Goal: Task Accomplishment & Management: Manage account settings

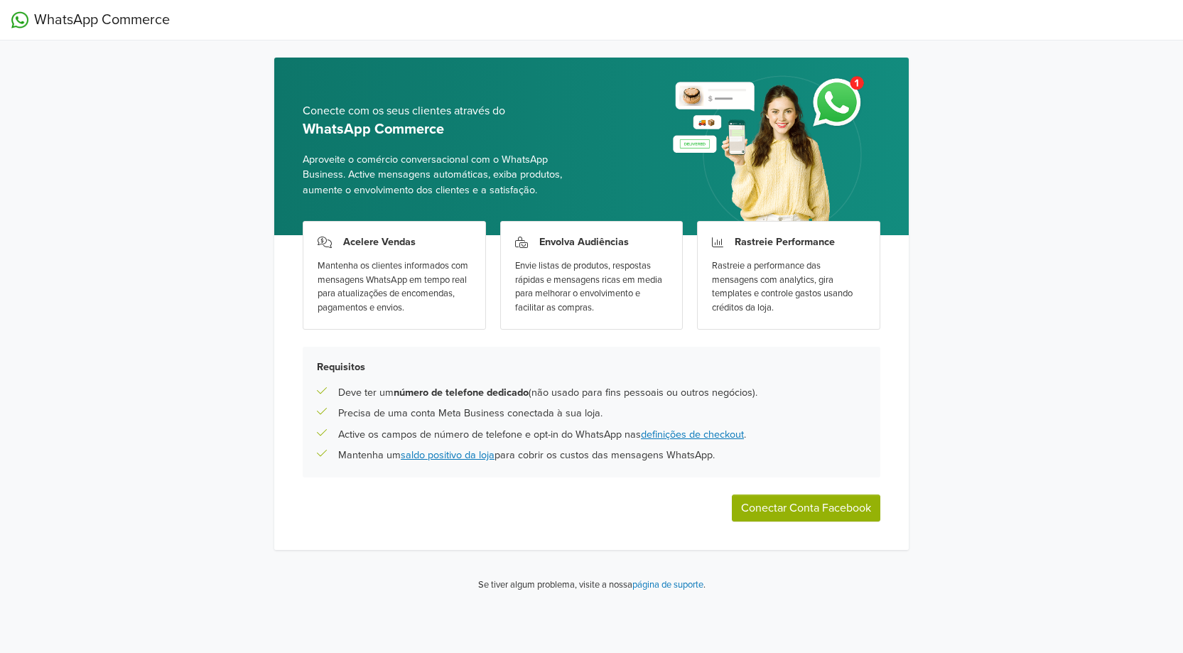
click at [805, 506] on button "Conectar Conta Facebook" at bounding box center [806, 508] width 149 height 27
click at [842, 513] on button "Conectar Conta Facebook" at bounding box center [806, 508] width 149 height 27
click at [801, 505] on button "Conectar Conta Facebook" at bounding box center [806, 508] width 149 height 27
click at [788, 509] on button "Conectar Conta Facebook" at bounding box center [806, 508] width 149 height 27
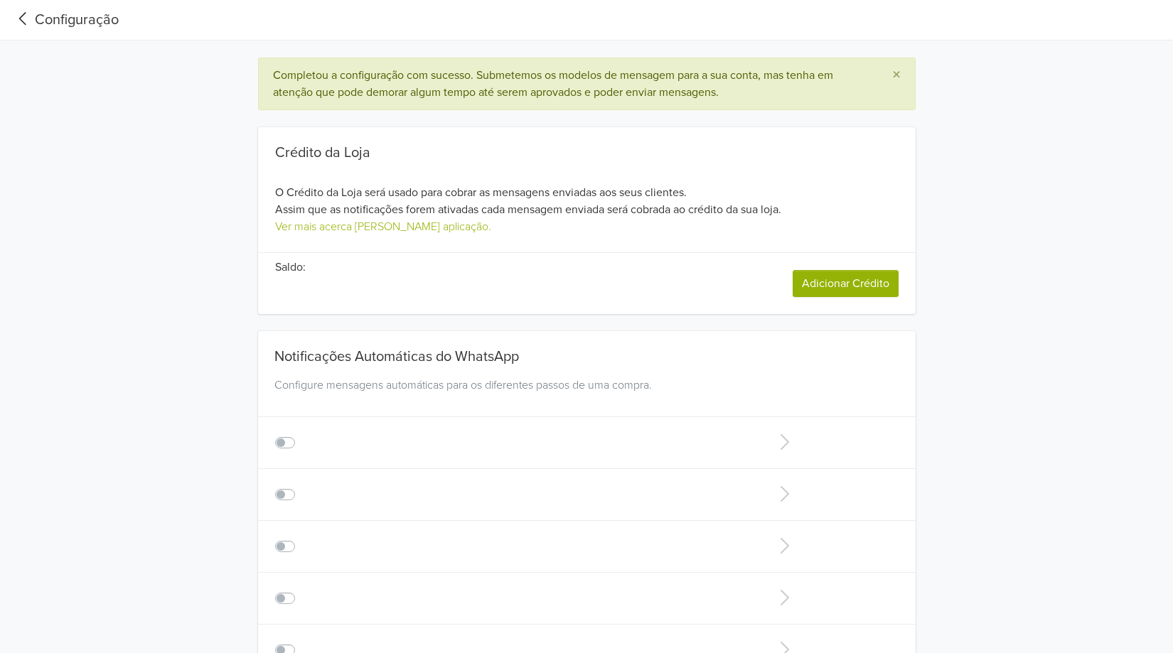
type input "+1"
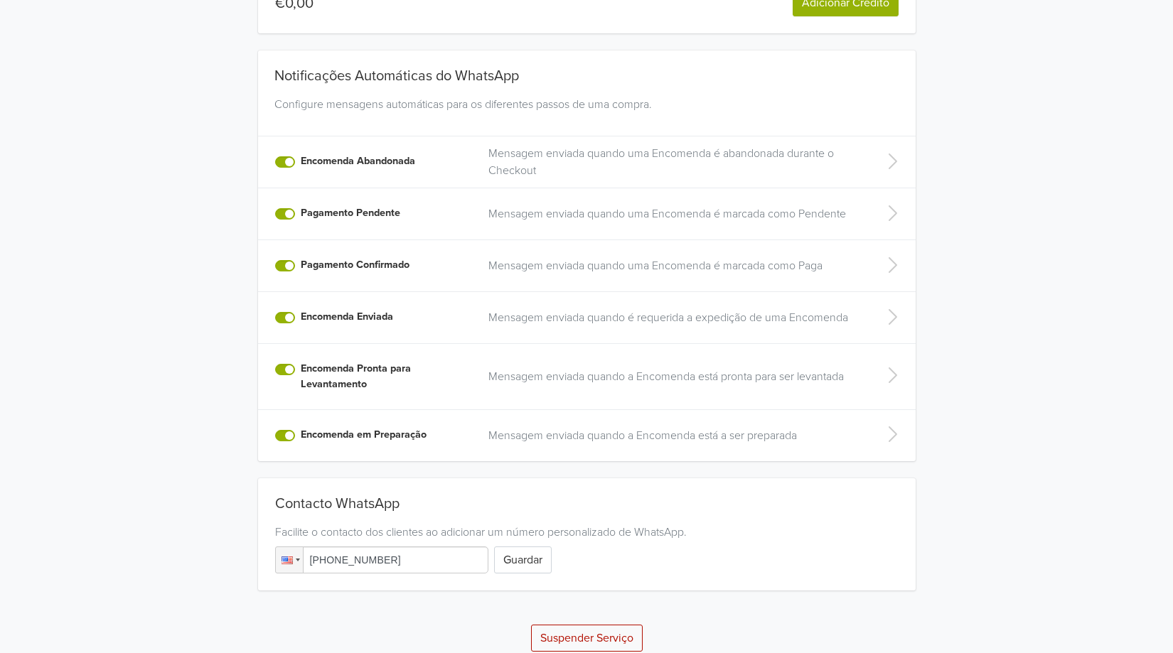
scroll to position [284, 0]
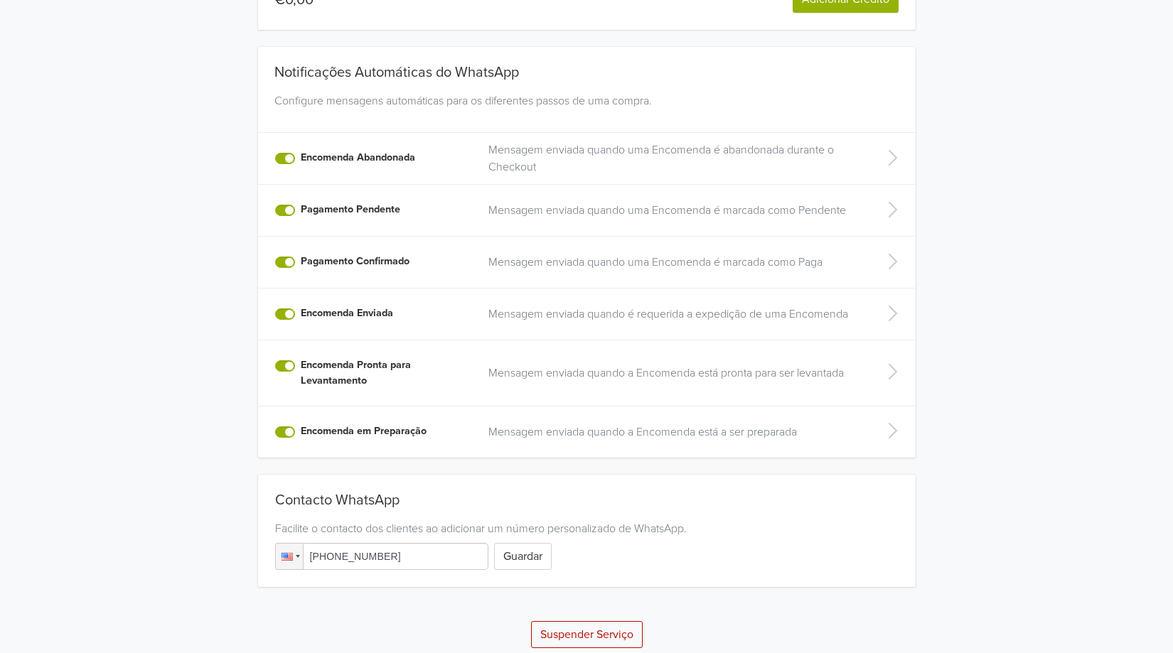
click at [301, 161] on label "Encomenda Abandonada" at bounding box center [358, 158] width 114 height 16
click at [0, 0] on input "Encomenda Abandonada" at bounding box center [0, 0] width 0 height 0
click at [301, 314] on label "Encomenda Enviada" at bounding box center [347, 314] width 92 height 16
click at [0, 0] on input "Encomenda Enviada" at bounding box center [0, 0] width 0 height 0
click at [301, 365] on label "Encomenda Pronta para Levantamento" at bounding box center [386, 372] width 171 height 31
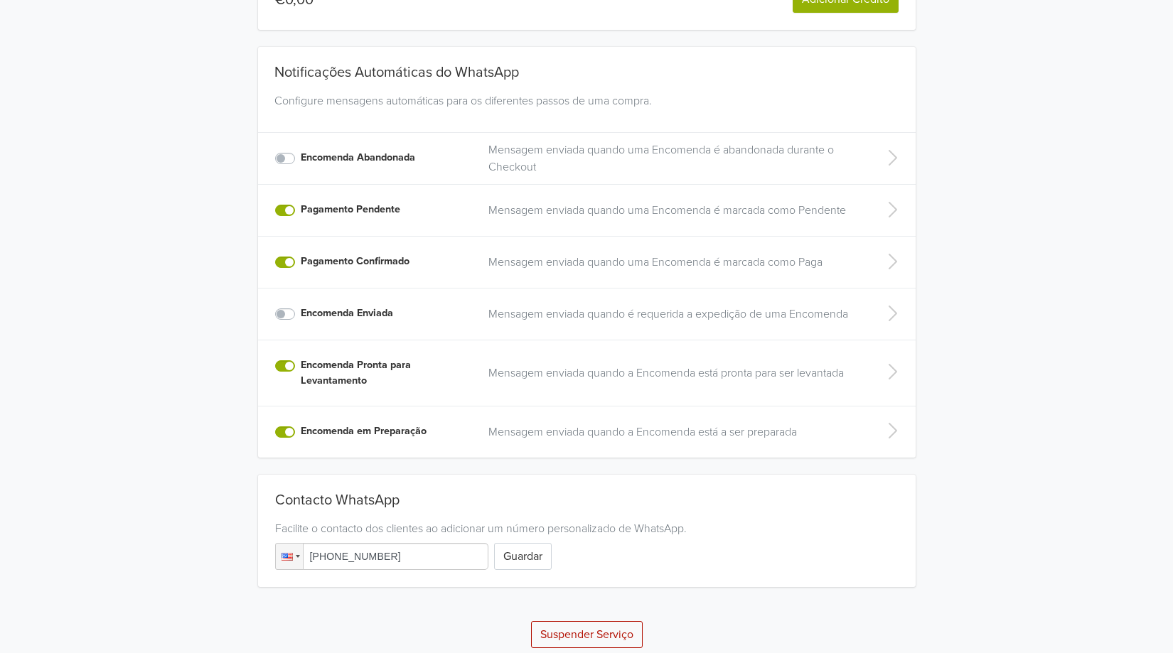
click at [0, 0] on input "Encomenda Pronta para Levantamento" at bounding box center [0, 0] width 0 height 0
click at [301, 433] on label "Encomenda em Preparação" at bounding box center [364, 432] width 126 height 16
click at [0, 0] on input "Encomenda em Preparação" at bounding box center [0, 0] width 0 height 0
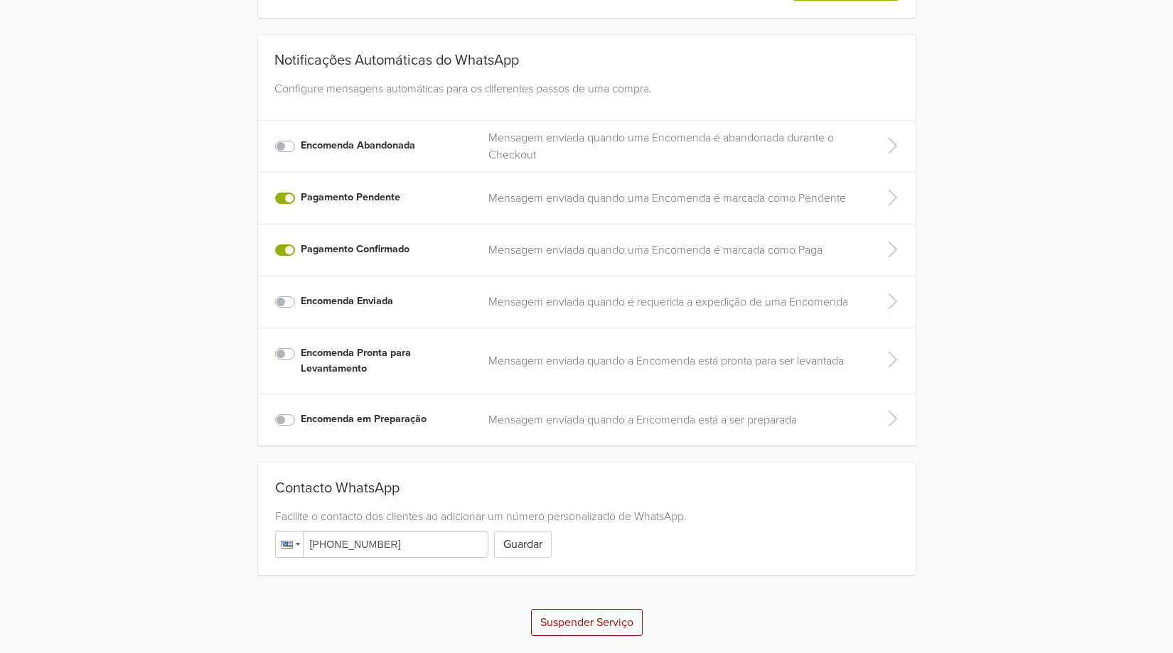
click at [299, 547] on div at bounding box center [289, 545] width 27 height 26
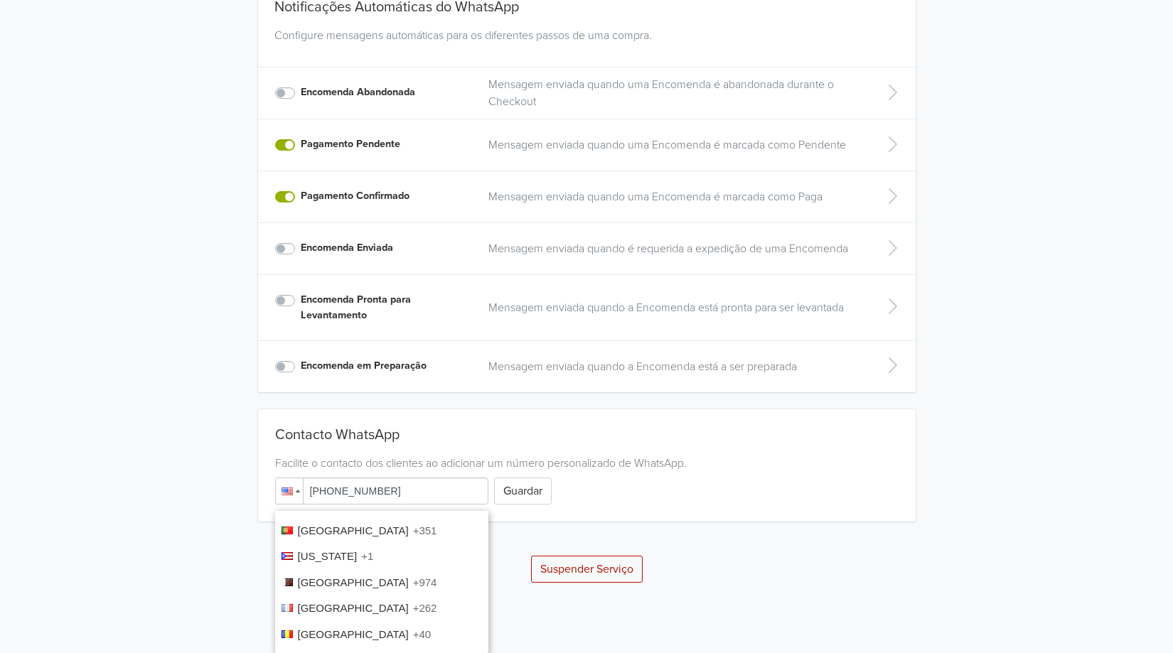
scroll to position [3855, 0]
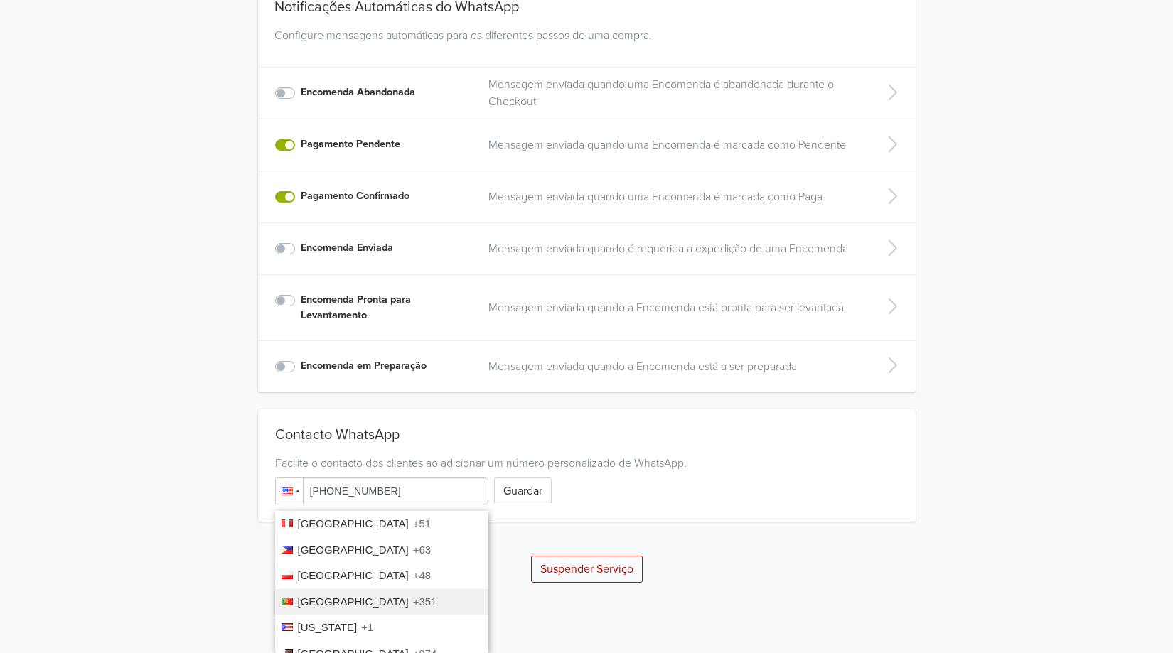
click at [413, 596] on span "+351" at bounding box center [425, 602] width 24 height 12
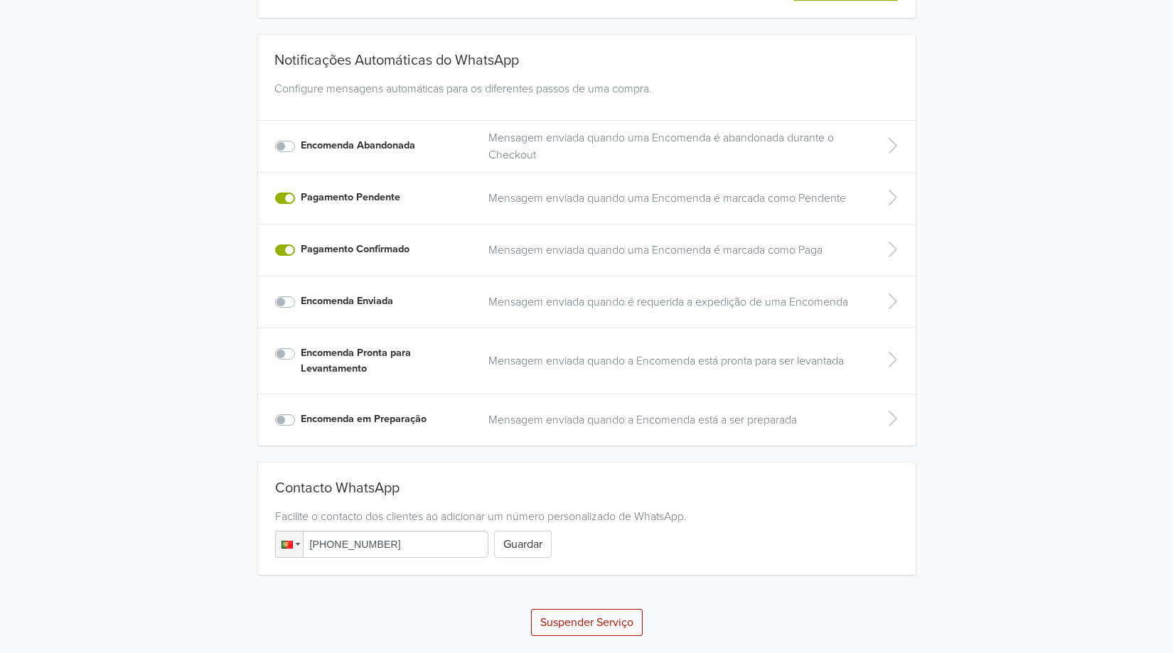
scroll to position [296, 0]
click at [414, 543] on input "[PHONE_NUMBER]" at bounding box center [381, 544] width 213 height 27
type input "[PHONE_NUMBER]"
click at [517, 539] on button "Guardar" at bounding box center [523, 544] width 58 height 27
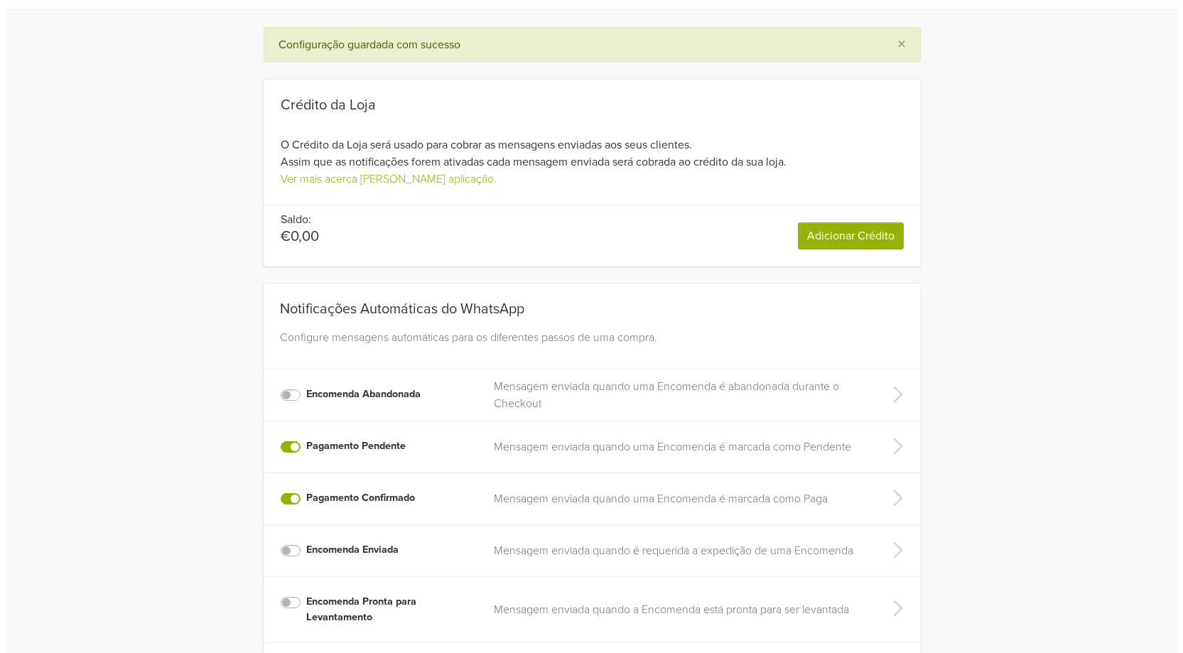
scroll to position [0, 0]
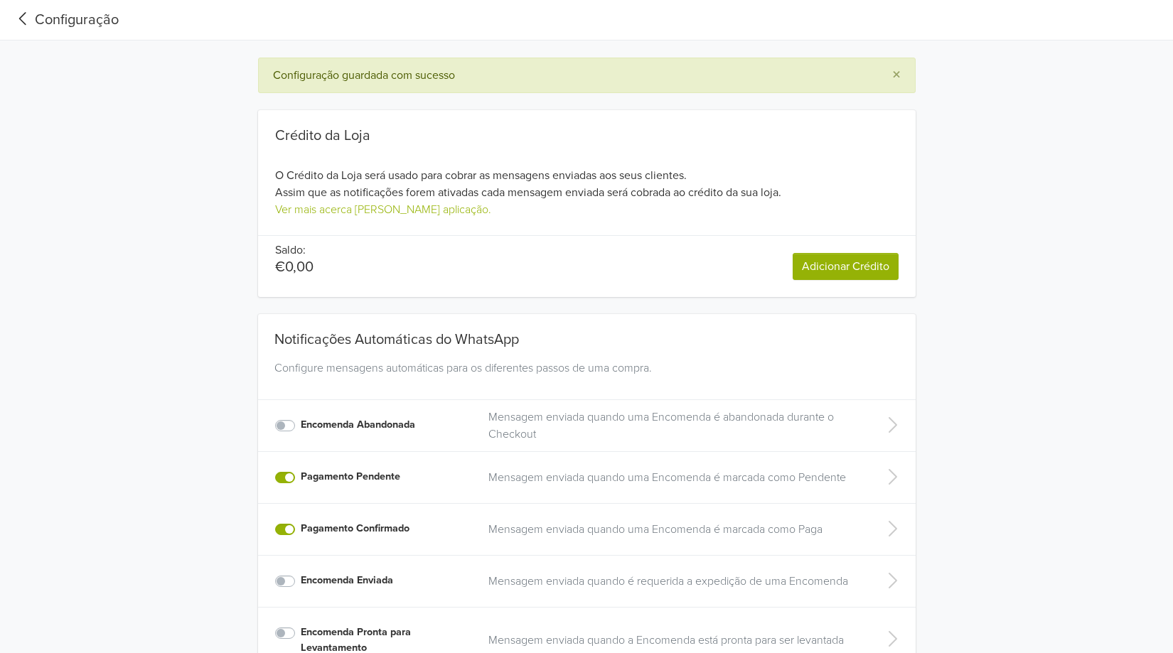
click at [15, 18] on icon at bounding box center [22, 18] width 23 height 19
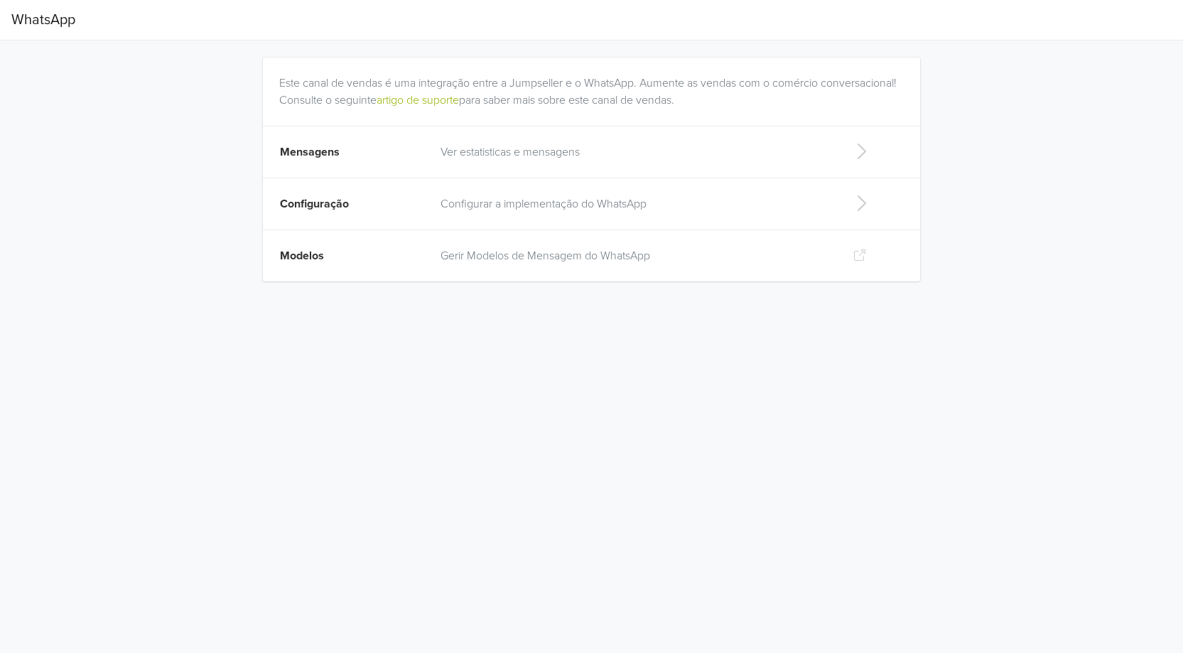
click at [844, 146] on td at bounding box center [880, 153] width 82 height 52
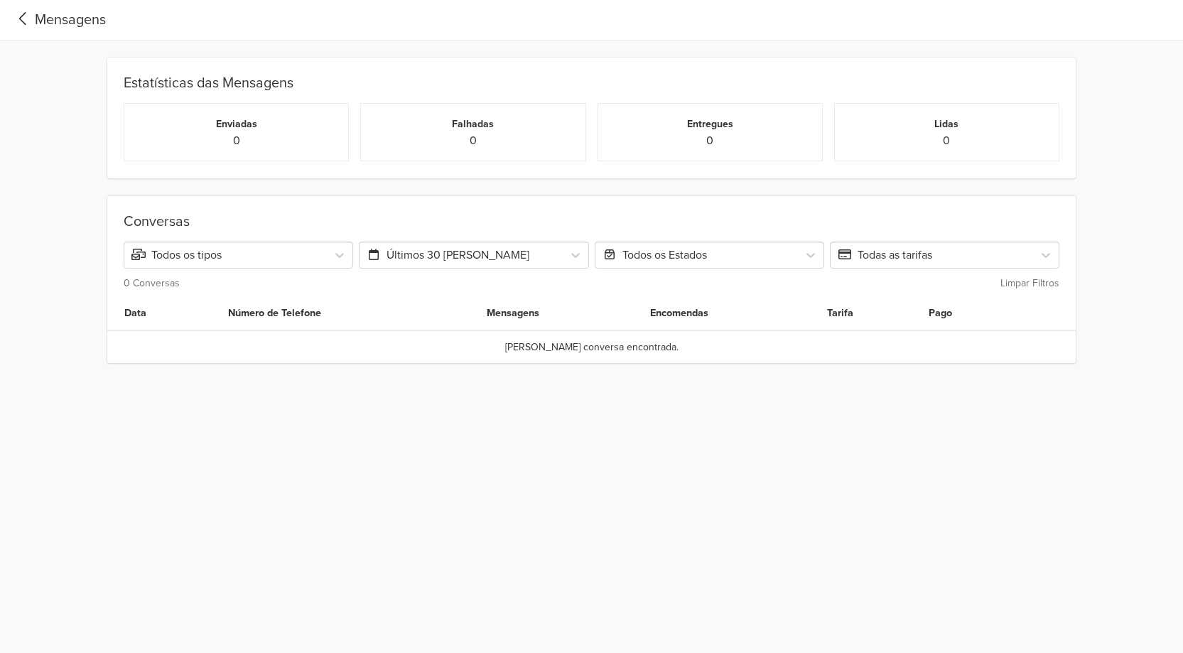
click at [25, 12] on icon at bounding box center [22, 18] width 23 height 19
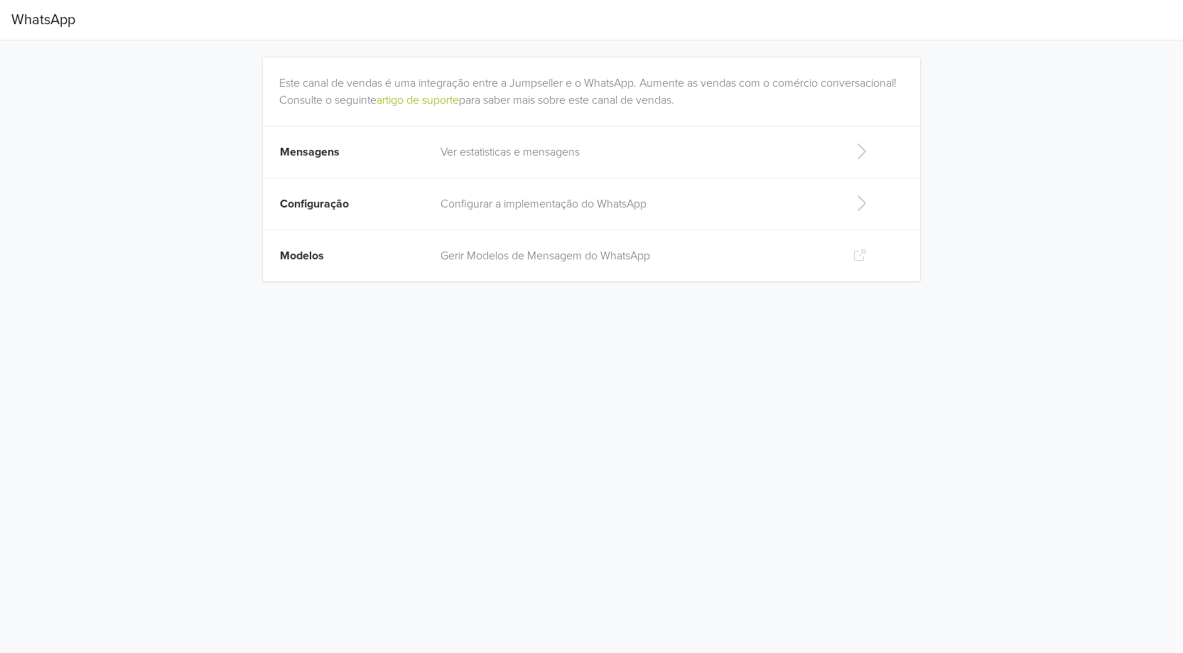
click at [665, 209] on p "Configurar a implementação do WhatsApp" at bounding box center [635, 203] width 389 height 17
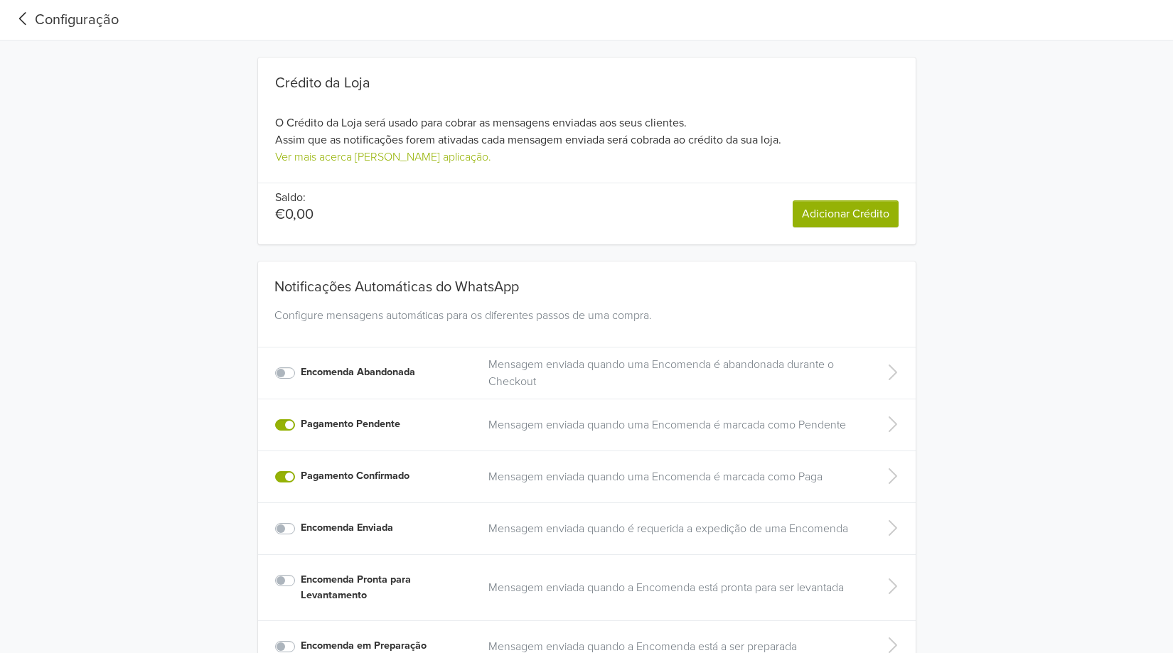
click at [26, 16] on icon at bounding box center [22, 18] width 23 height 19
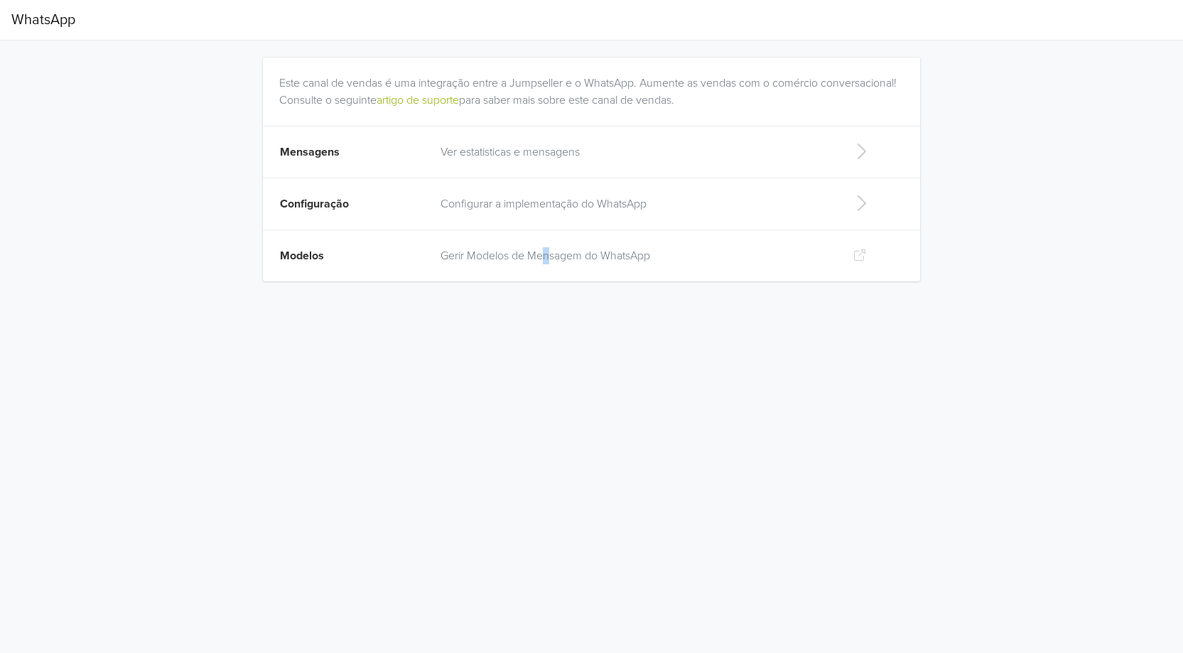
click at [547, 249] on p "Gerir Modelos de Mensagem do WhatsApp" at bounding box center [635, 255] width 389 height 17
